Goal: Task Accomplishment & Management: Manage account settings

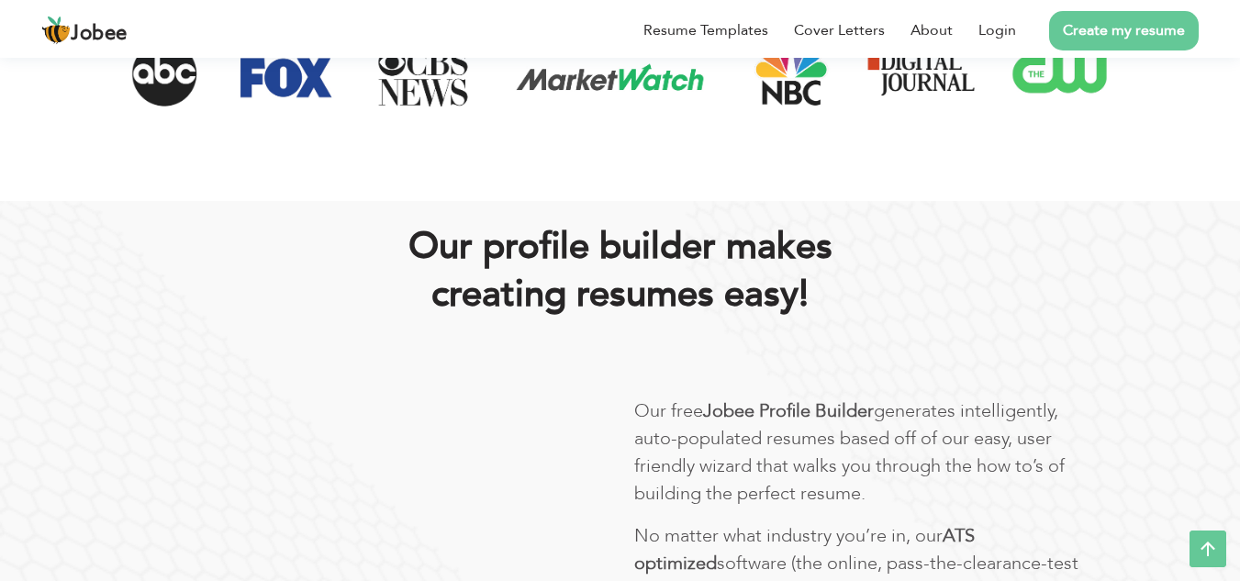
scroll to position [808, 0]
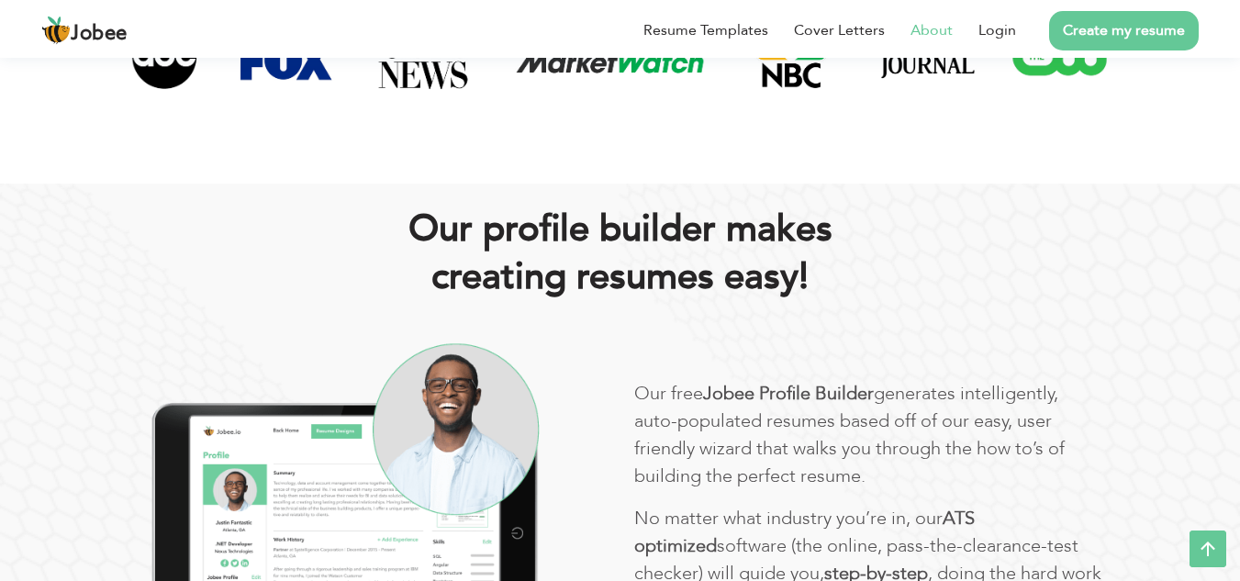
click at [927, 19] on link "About" at bounding box center [932, 30] width 42 height 22
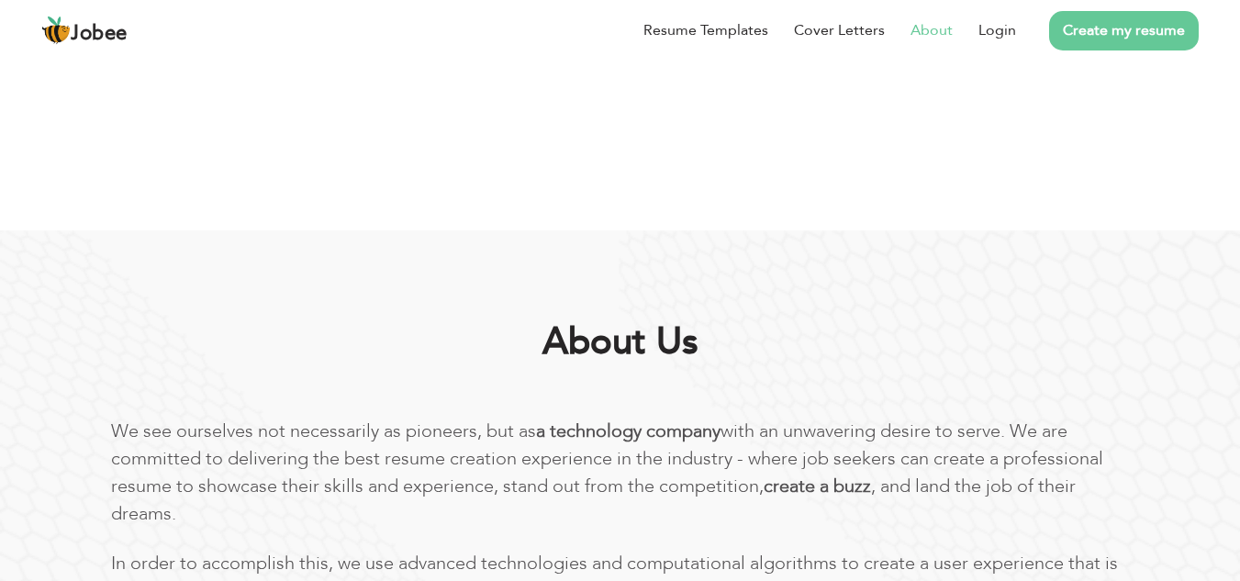
click at [987, 27] on link "Login" at bounding box center [998, 30] width 38 height 22
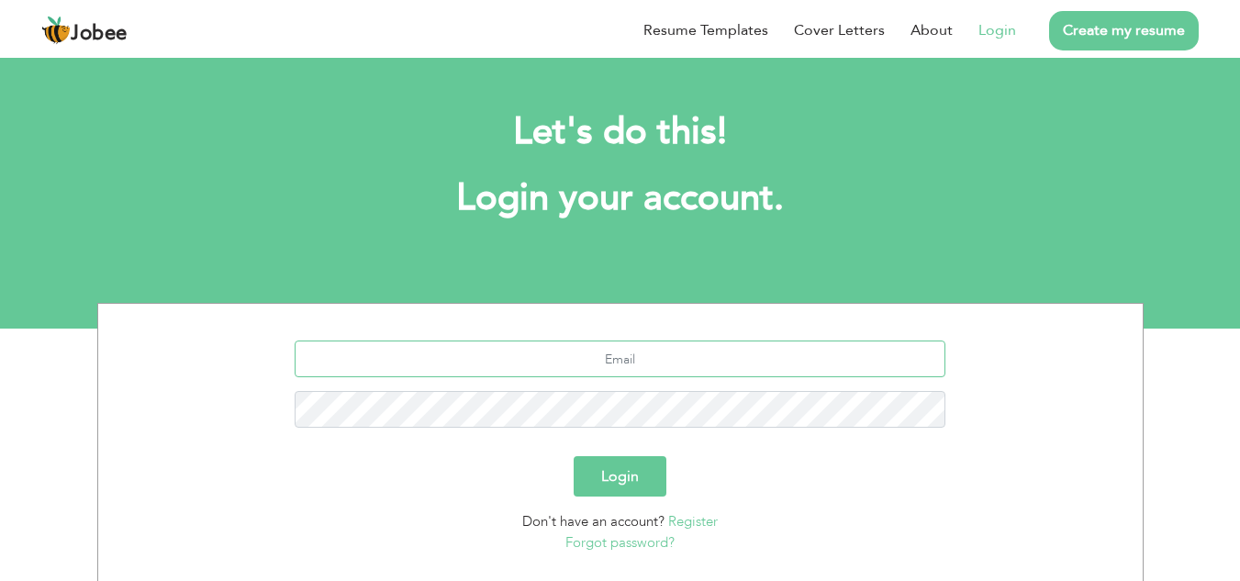
click at [674, 357] on input "text" at bounding box center [620, 359] width 651 height 37
type input "[EMAIL_ADDRESS][DOMAIN_NAME]"
click at [574, 456] on button "Login" at bounding box center [620, 476] width 93 height 40
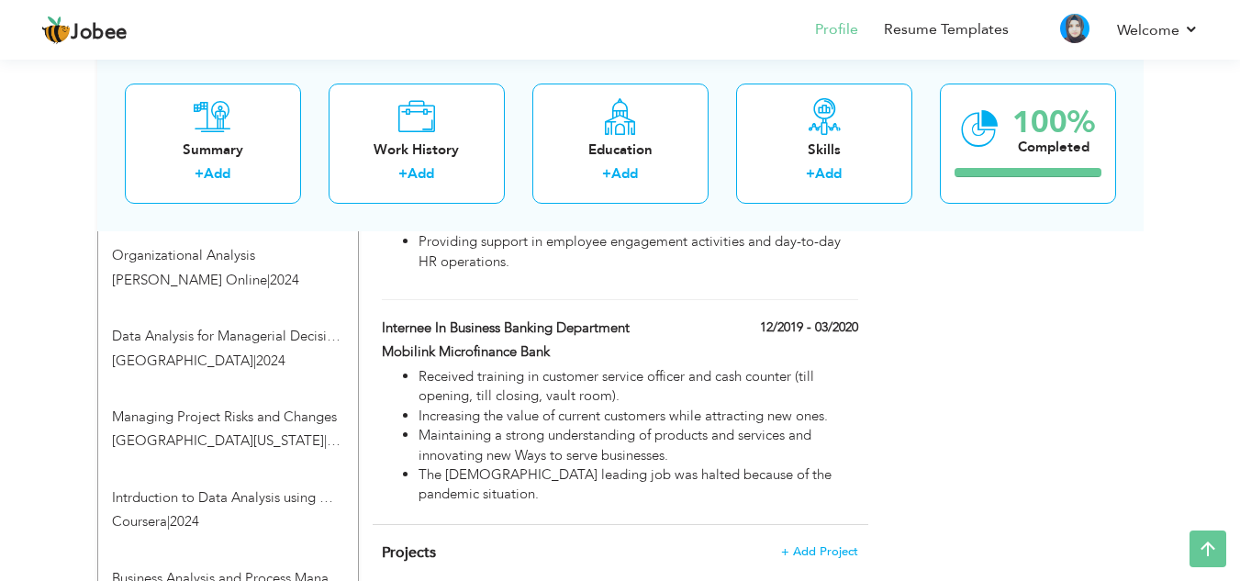
scroll to position [1322, 0]
